Goal: Task Accomplishment & Management: Manage account settings

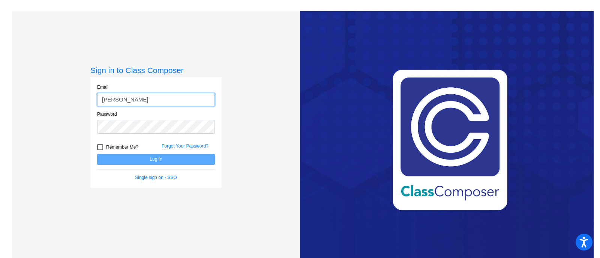
type input "[EMAIL_ADDRESS][DOMAIN_NAME]"
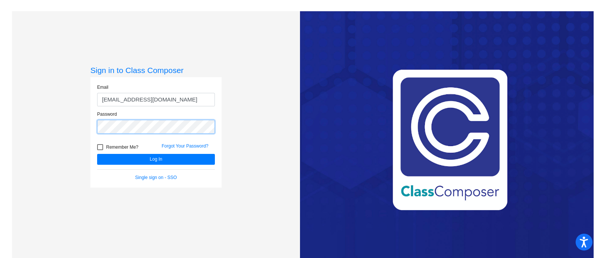
click at [97, 154] on button "Log In" at bounding box center [156, 159] width 118 height 11
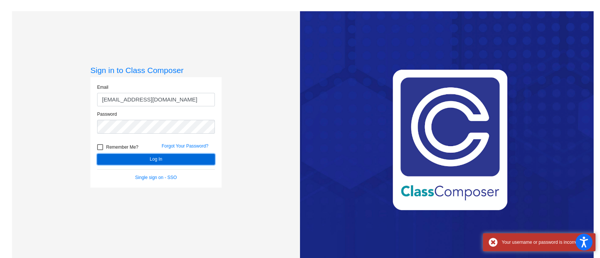
click at [153, 160] on button "Log In" at bounding box center [156, 159] width 118 height 11
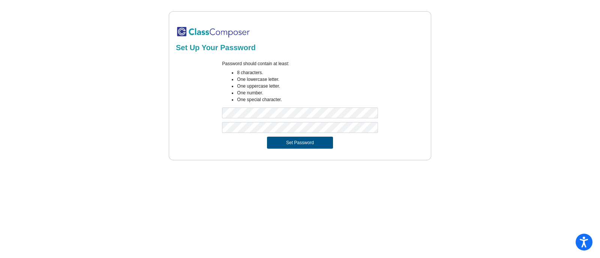
click at [304, 141] on button "Set Password" at bounding box center [300, 143] width 66 height 12
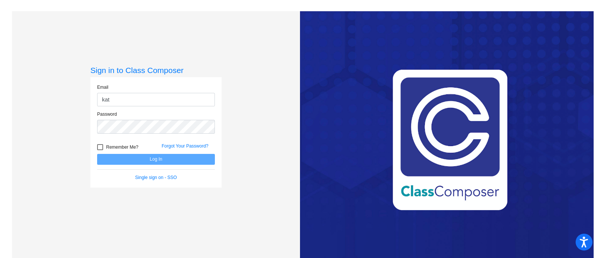
type input "[EMAIL_ADDRESS][DOMAIN_NAME]"
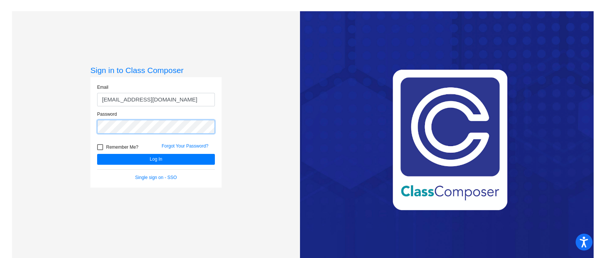
click at [97, 154] on button "Log In" at bounding box center [156, 159] width 118 height 11
